Goal: Transaction & Acquisition: Purchase product/service

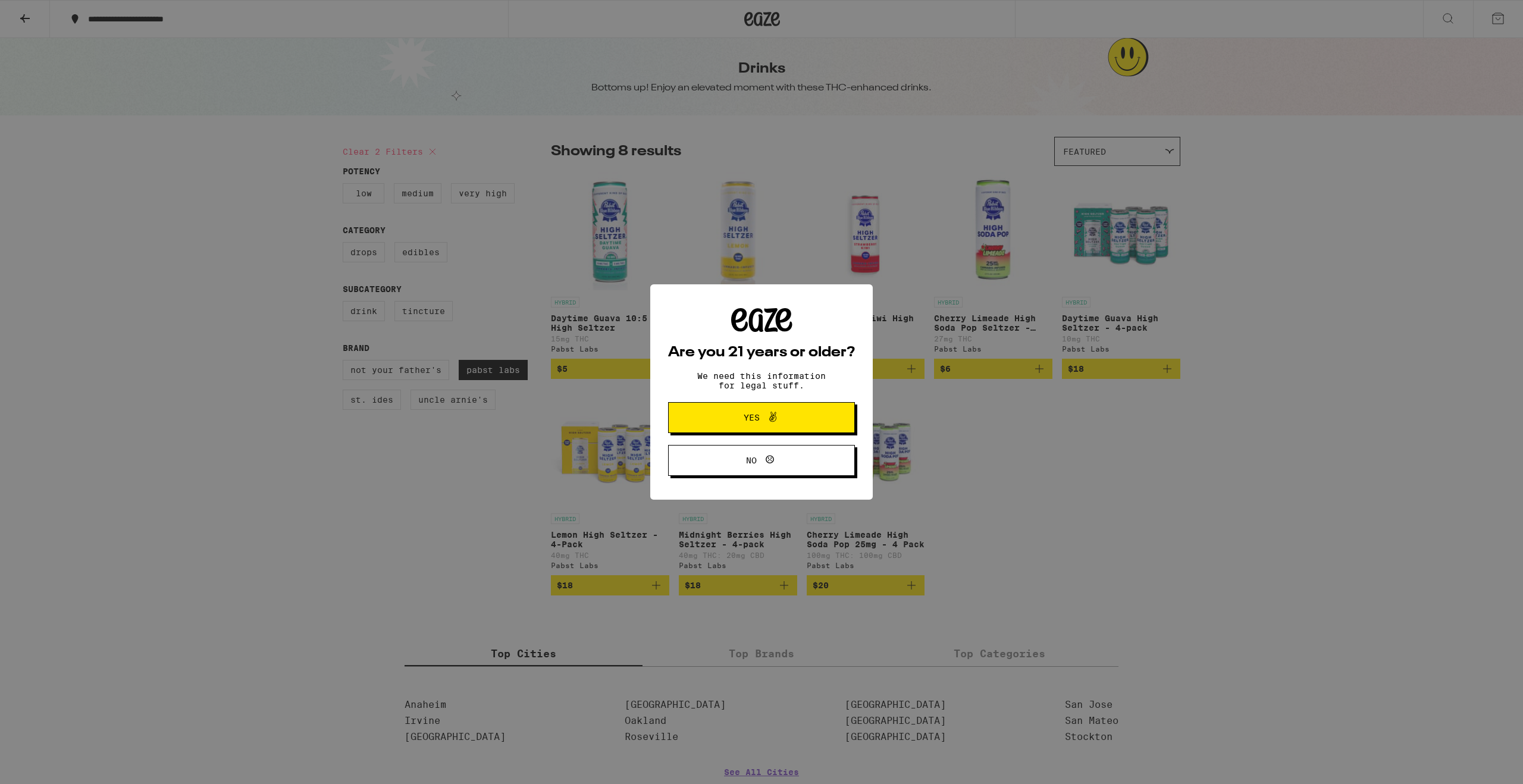
click at [784, 415] on span "Yes" at bounding box center [761, 417] width 91 height 16
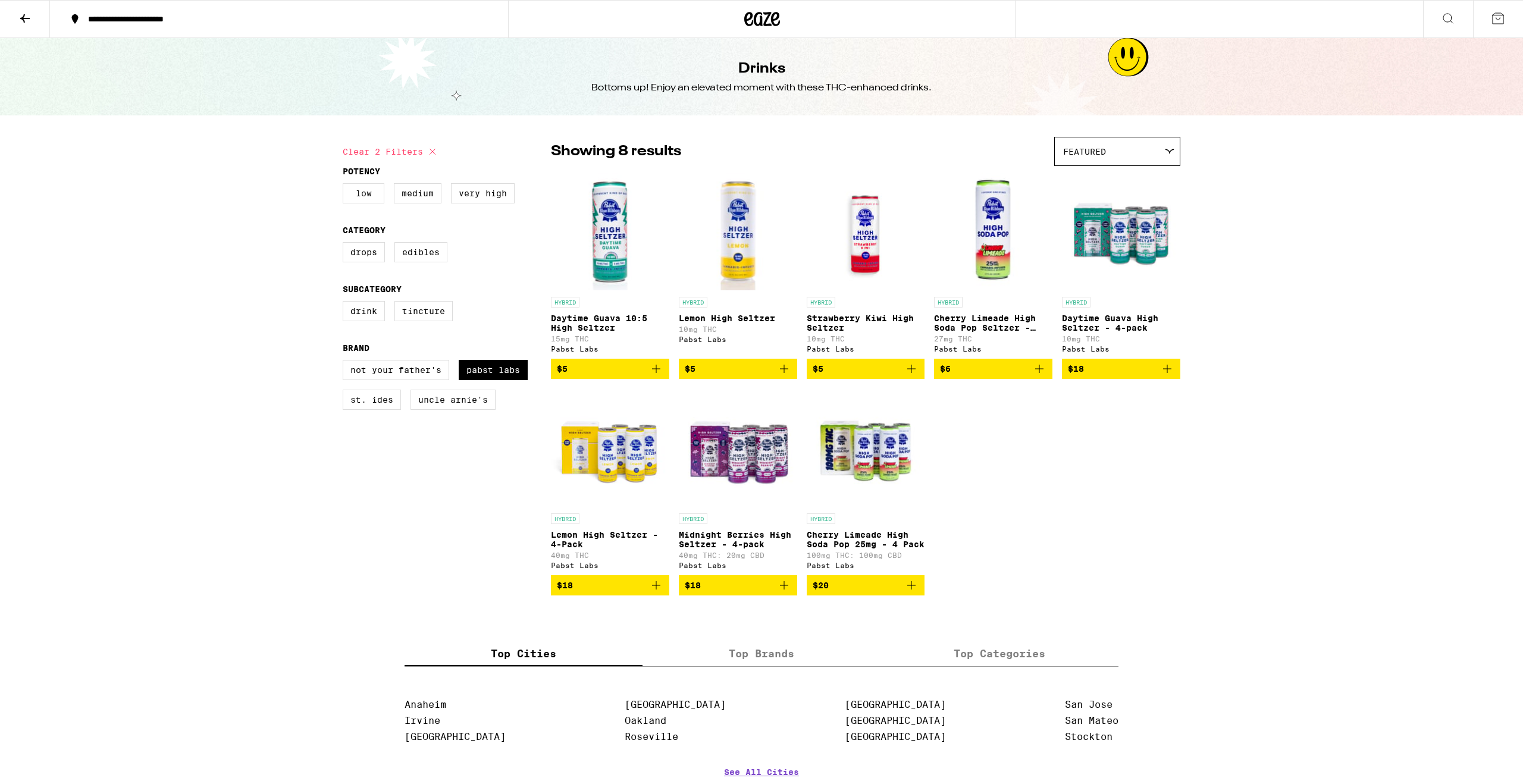
click at [356, 194] on label "Low" at bounding box center [364, 193] width 42 height 20
click at [346, 186] on input "Low" at bounding box center [345, 185] width 1 height 1
checkbox input "true"
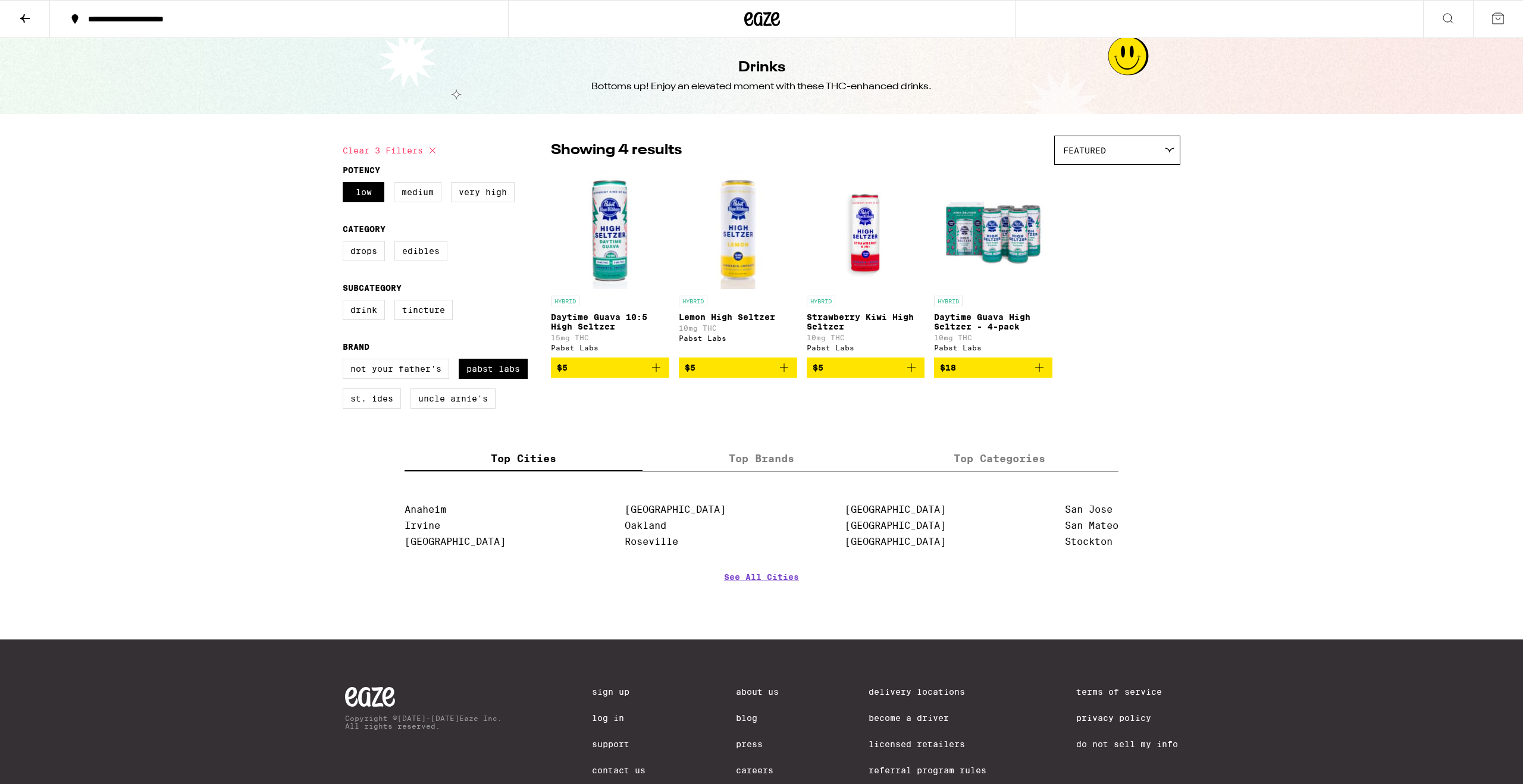
scroll to position [3, 0]
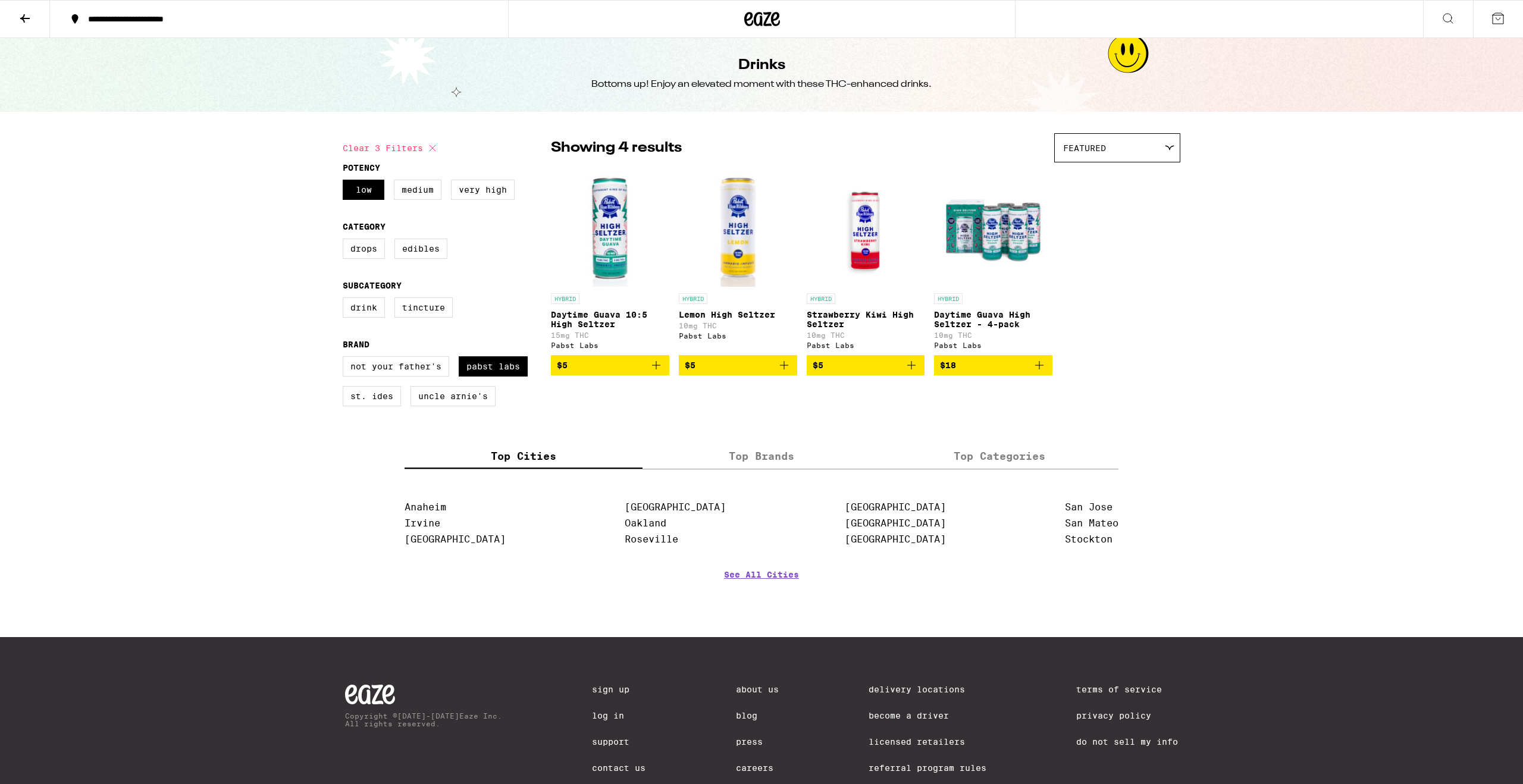
click at [1003, 323] on p "Daytime Guava High Seltzer - 4-pack" at bounding box center [993, 319] width 118 height 19
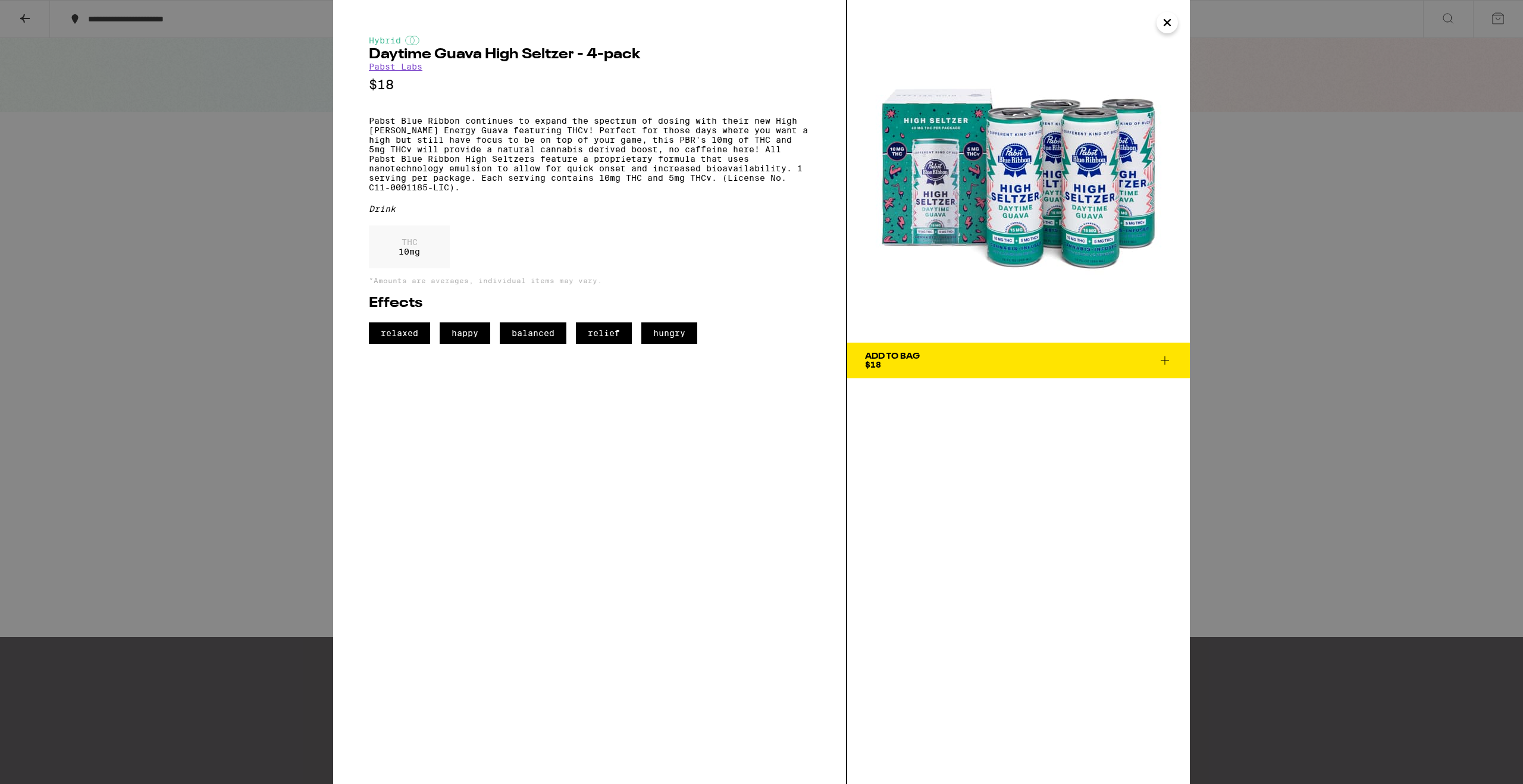
click at [1167, 26] on icon "Close" at bounding box center [1167, 22] width 14 height 17
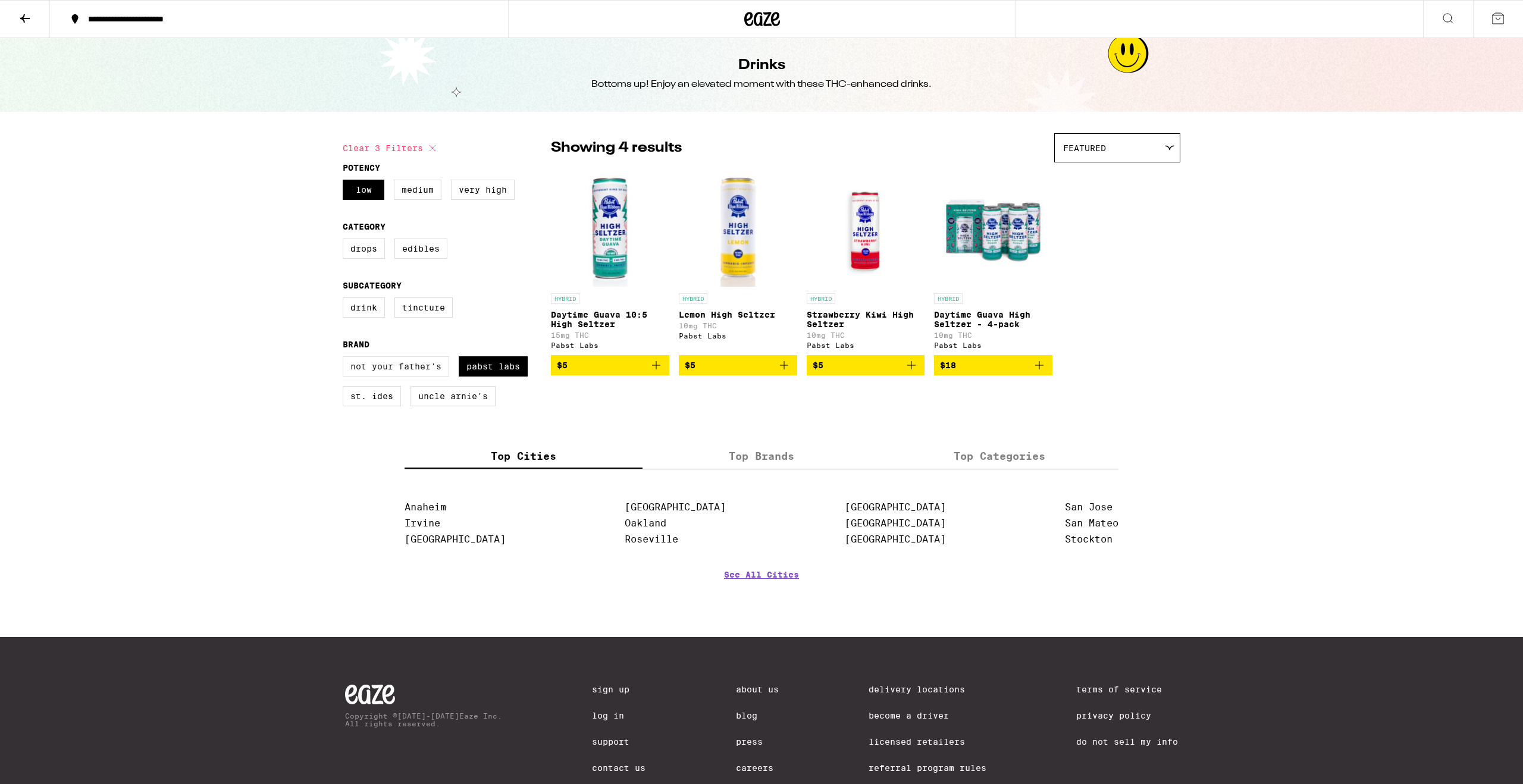
drag, startPoint x: 396, startPoint y: 384, endPoint x: 401, endPoint y: 378, distance: 7.8
click at [399, 376] on label "Not Your Father's" at bounding box center [396, 366] width 107 height 20
click at [346, 359] on input "Not Your Father's" at bounding box center [345, 358] width 1 height 1
click at [401, 376] on label "Not Your Father's" at bounding box center [396, 366] width 107 height 20
click at [346, 359] on input "Not Your Father's" at bounding box center [345, 358] width 1 height 1
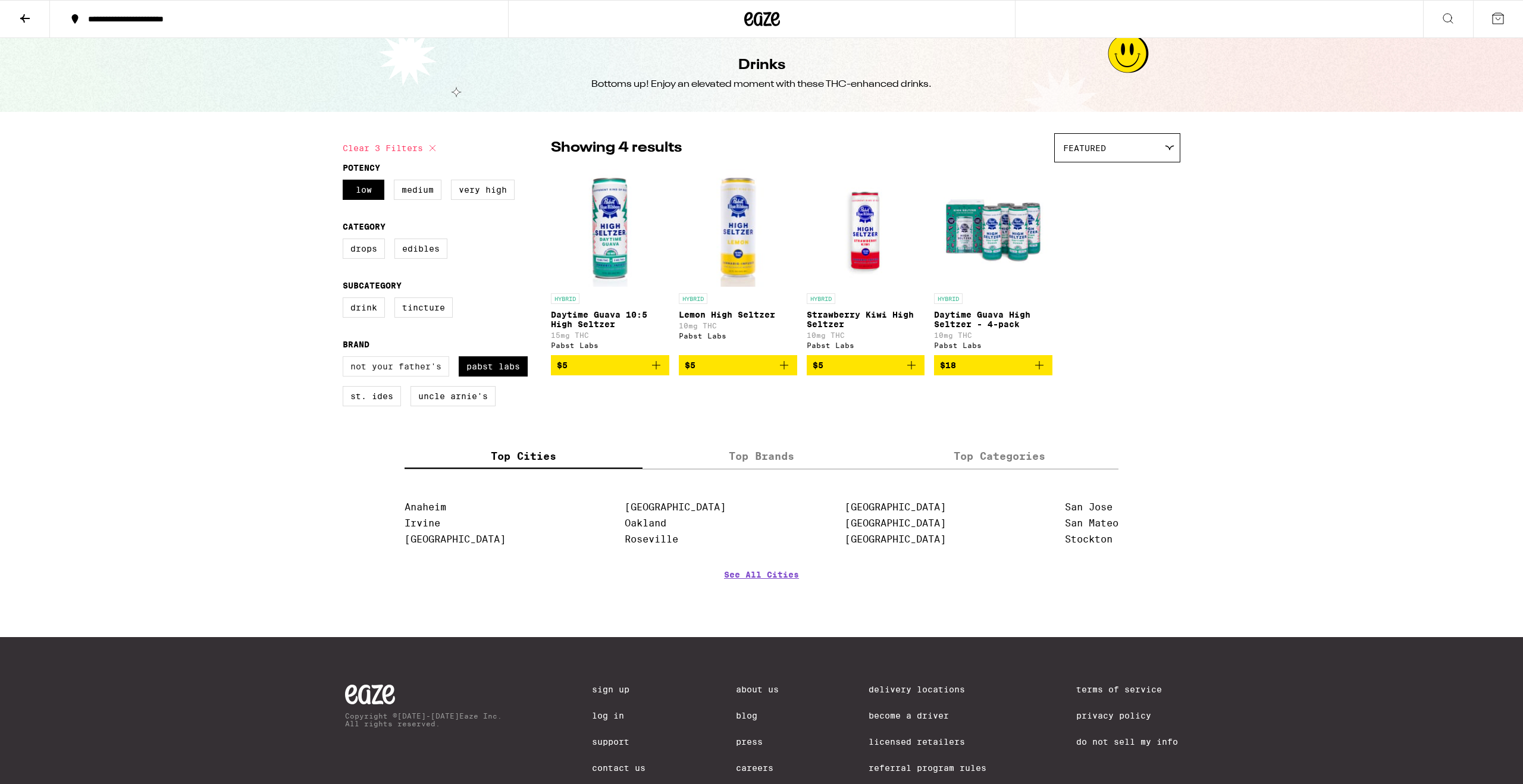
click at [415, 376] on label "Not Your Father's" at bounding box center [396, 366] width 107 height 20
click at [346, 359] on input "Not Your Father's" at bounding box center [345, 358] width 1 height 1
checkbox input "true"
drag, startPoint x: 444, startPoint y: 149, endPoint x: 435, endPoint y: 147, distance: 9.2
click at [444, 149] on div "Clear 4 filters" at bounding box center [447, 148] width 208 height 30
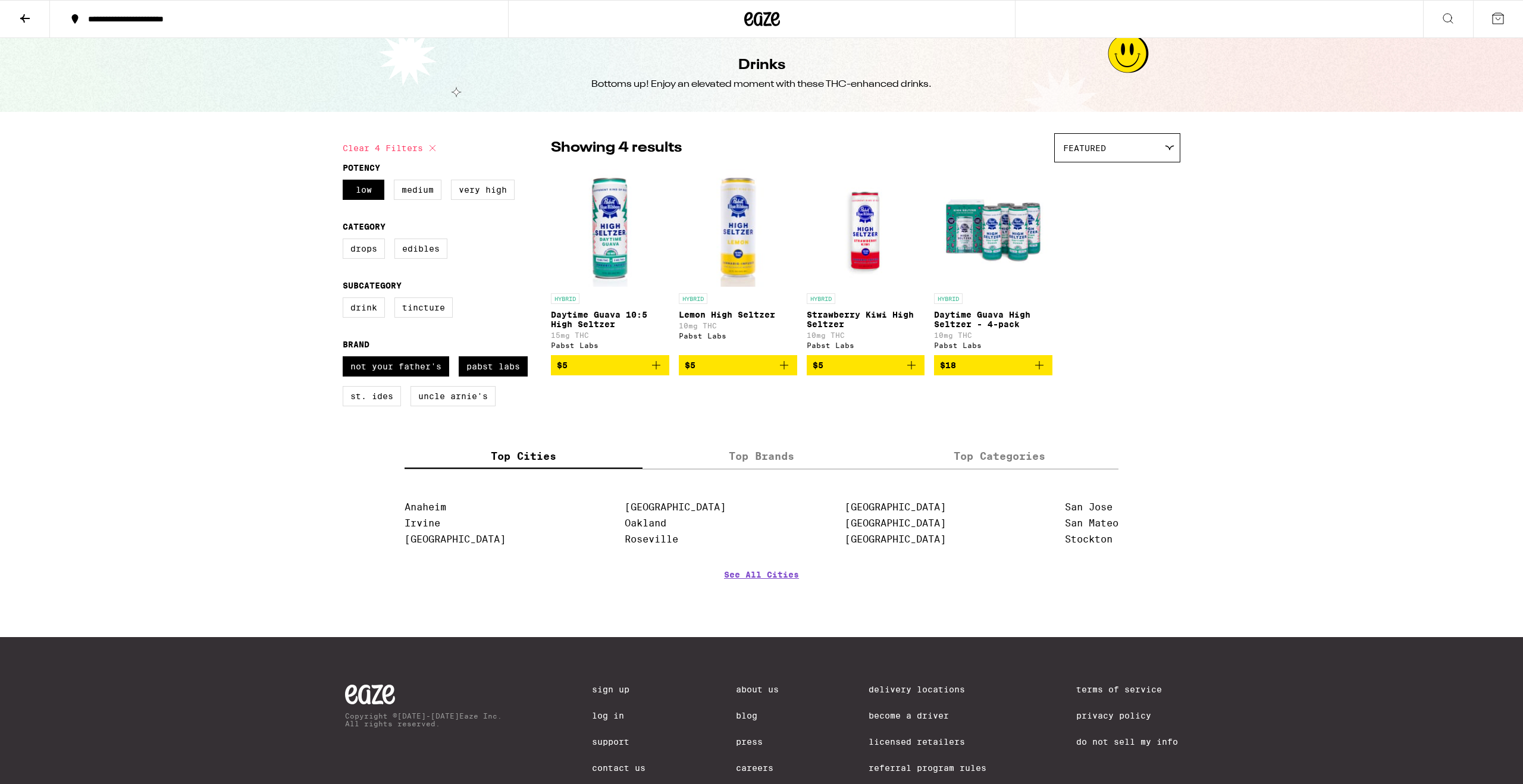
click at [435, 147] on icon at bounding box center [432, 147] width 14 height 14
checkbox input "false"
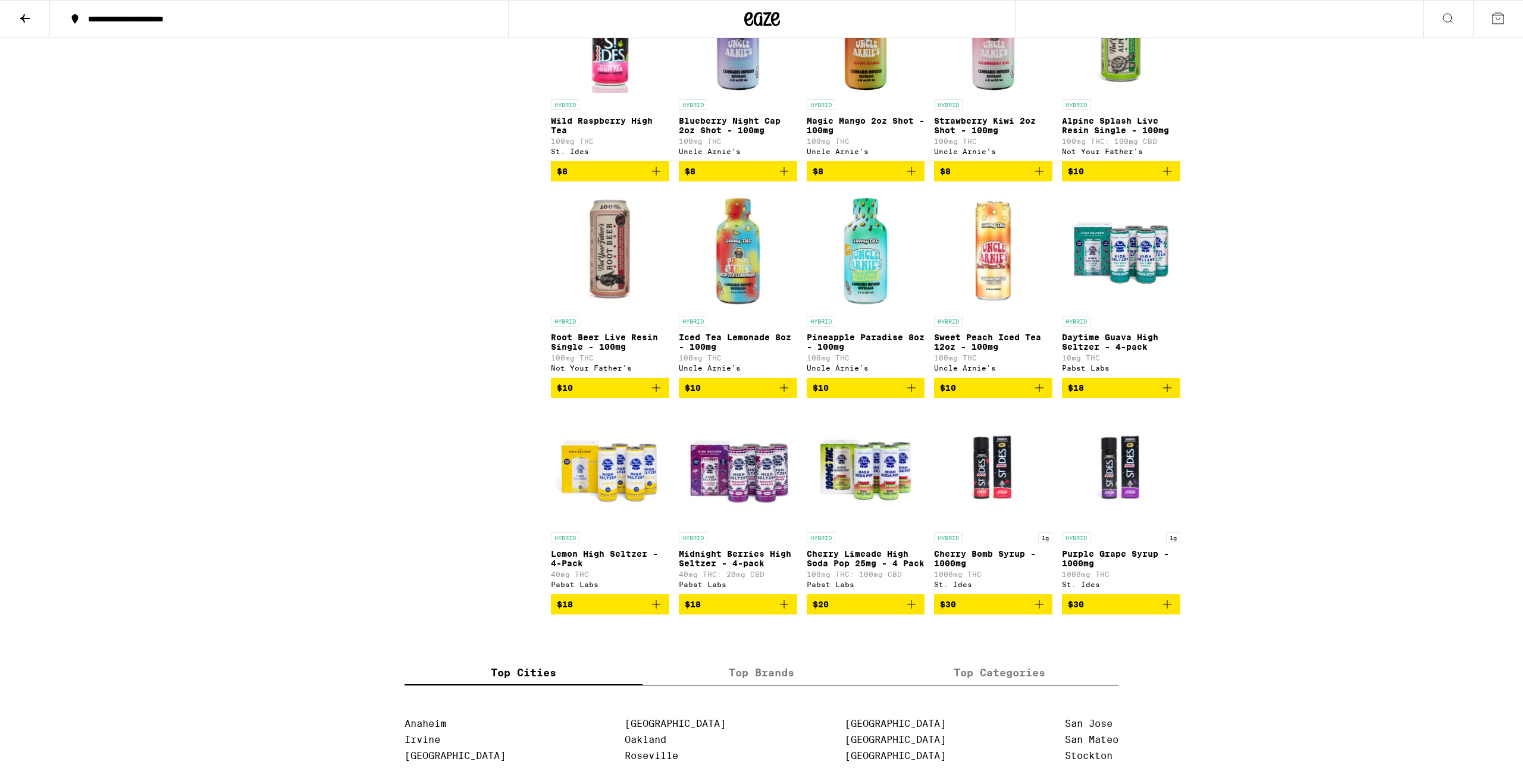
scroll to position [1025, 0]
